Goal: Information Seeking & Learning: Find specific fact

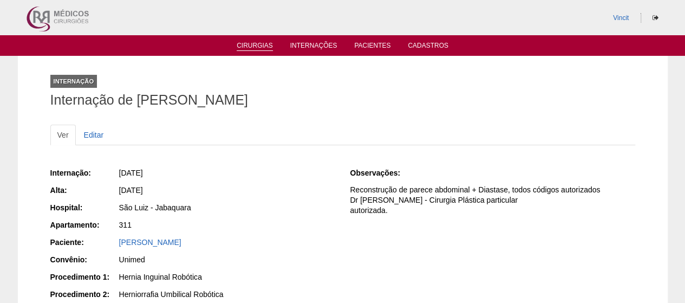
click at [239, 47] on link "Cirurgias" at bounding box center [255, 46] width 36 height 9
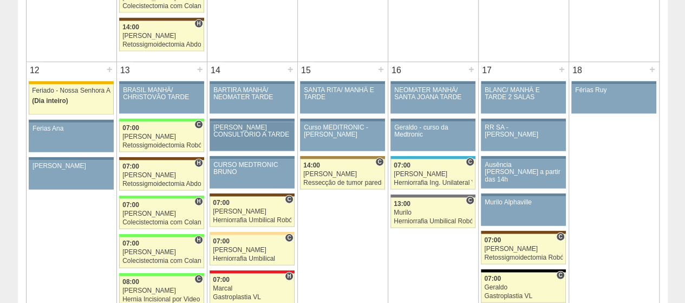
scroll to position [1137, 0]
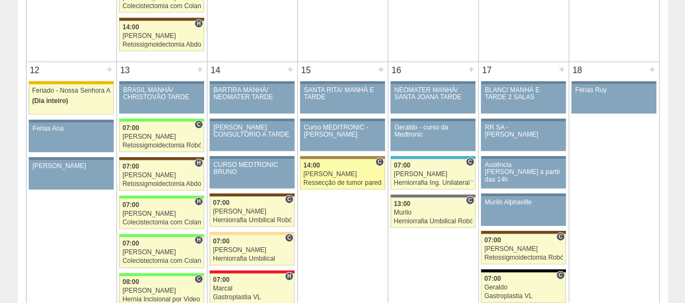
click at [336, 171] on div "[PERSON_NAME]" at bounding box center [342, 174] width 78 height 7
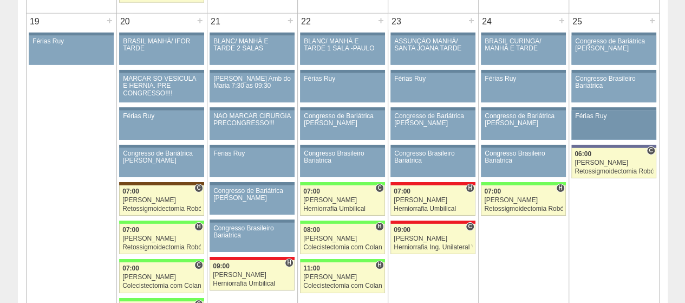
scroll to position [1732, 0]
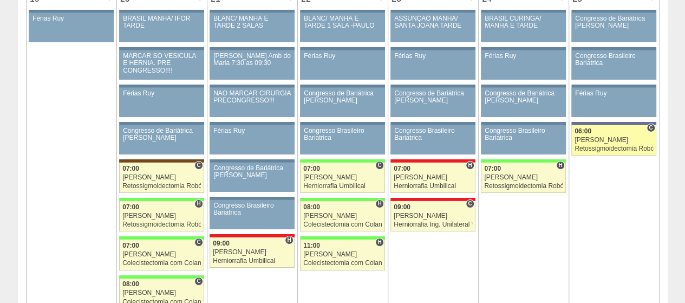
click at [590, 133] on link "89240 Vincit C 06:00 [PERSON_NAME] Retossigmoidectomia Robótica Hospital [GEOGR…" at bounding box center [613, 140] width 84 height 30
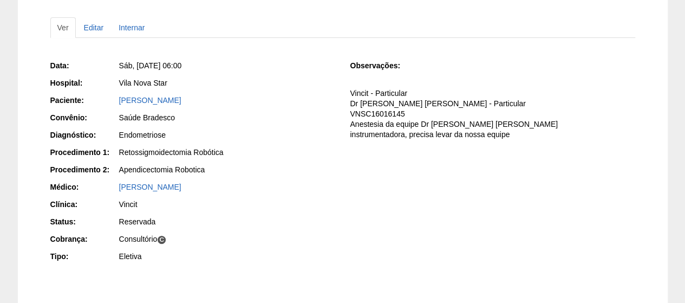
scroll to position [108, 0]
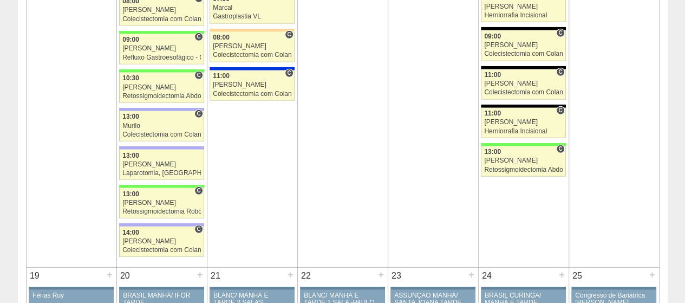
scroll to position [1462, 0]
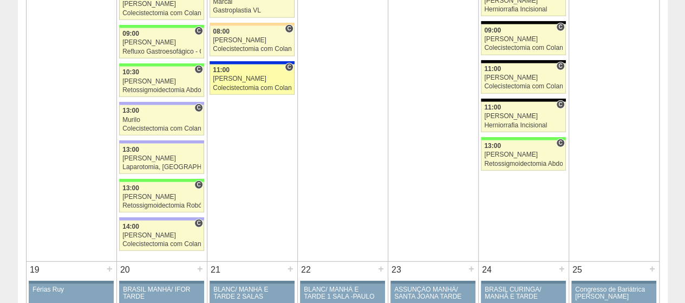
click at [252, 75] on div "[PERSON_NAME]" at bounding box center [252, 78] width 78 height 7
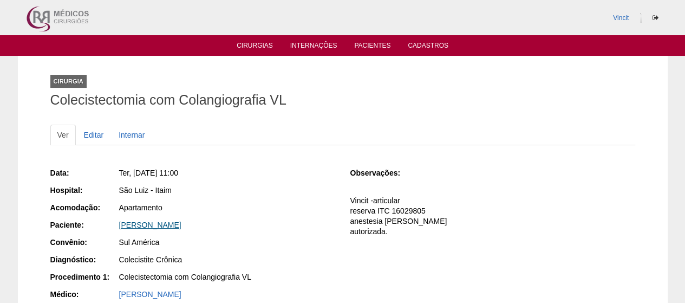
click at [181, 222] on link "TOSHIKASU FUKUMASU" at bounding box center [150, 224] width 62 height 9
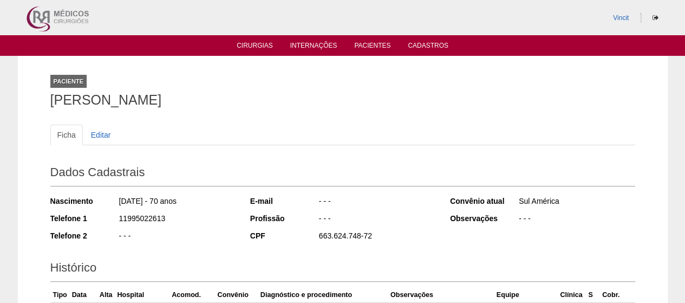
drag, startPoint x: 232, startPoint y: 104, endPoint x: 20, endPoint y: 103, distance: 212.2
click at [20, 103] on div "Paciente TOSHIKASU FUKUMASU Ficha Editar Dados Cadastrais Nascimento 20/10/1954…" at bounding box center [343, 218] width 650 height 325
copy h1 "TOSHIKASU FUKUMASU"
click at [249, 49] on link "Cirurgias" at bounding box center [255, 46] width 36 height 9
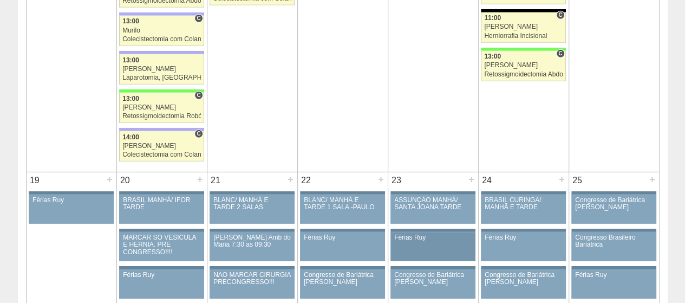
scroll to position [1570, 0]
